Goal: Find specific page/section: Locate a particular part of the current website

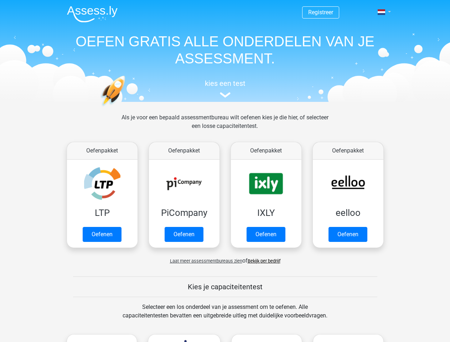
click at [382, 12] on span at bounding box center [381, 12] width 7 height 6
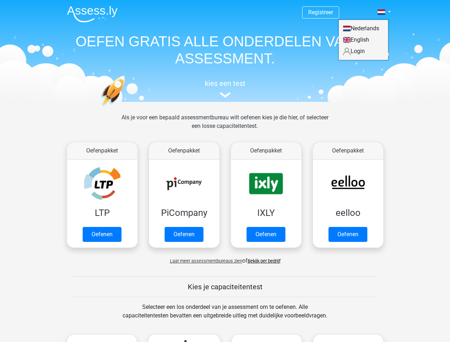
click at [204, 261] on span "Laat meer assessmentbureaus zien" at bounding box center [206, 260] width 72 height 5
